Goal: Task Accomplishment & Management: Manage account settings

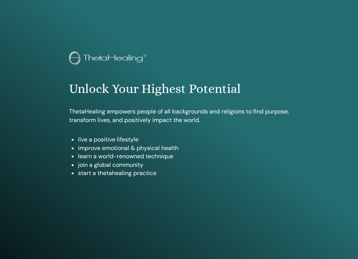
scroll to position [393, 0]
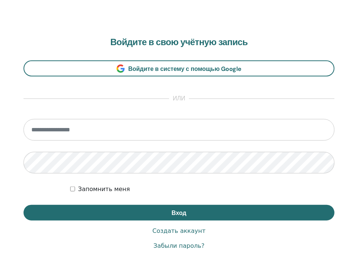
click at [89, 131] on input "email" at bounding box center [178, 130] width 311 height 22
type input "**********"
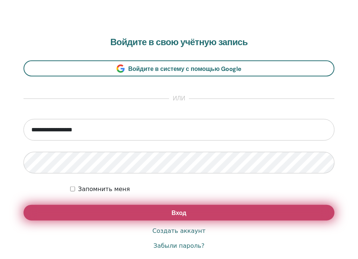
click at [203, 212] on button "Вход" at bounding box center [178, 213] width 311 height 16
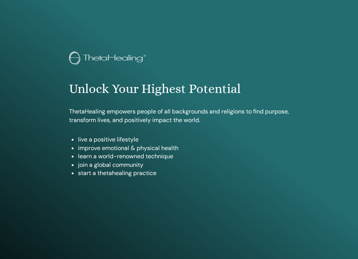
scroll to position [420, 0]
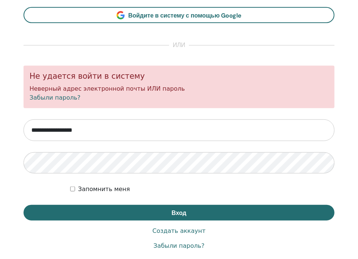
click at [61, 97] on ya-tr-span "Забыли пароль?" at bounding box center [54, 97] width 51 height 7
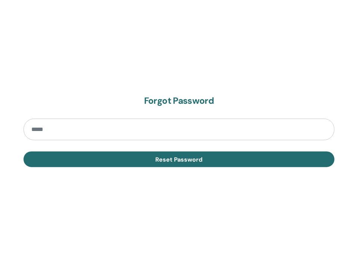
scroll to position [406, 0]
click at [81, 130] on input "email" at bounding box center [178, 130] width 311 height 22
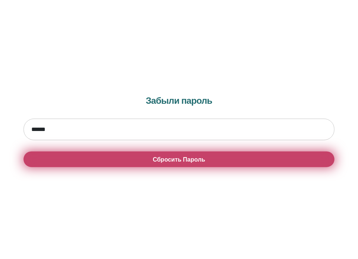
type input "**********"
click at [180, 160] on ya-tr-span "Сбросить Пароль" at bounding box center [179, 160] width 53 height 8
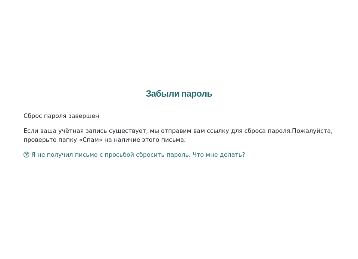
scroll to position [448, 0]
